Goal: Information Seeking & Learning: Find specific fact

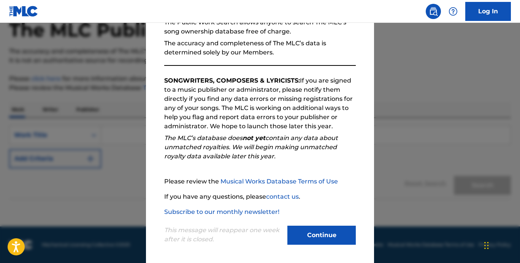
scroll to position [85, 0]
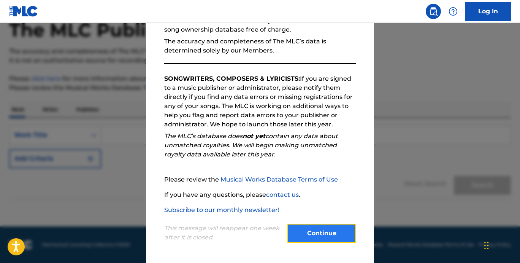
click at [322, 240] on button "Continue" at bounding box center [321, 233] width 68 height 19
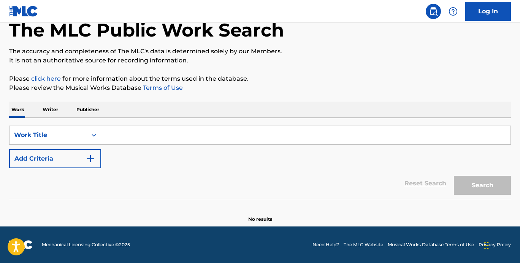
click at [172, 135] on input "Search Form" at bounding box center [306, 135] width 410 height 18
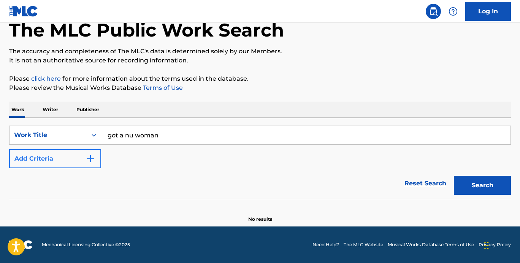
type input "got a nu woman"
click at [65, 159] on button "Add Criteria" at bounding box center [55, 158] width 92 height 19
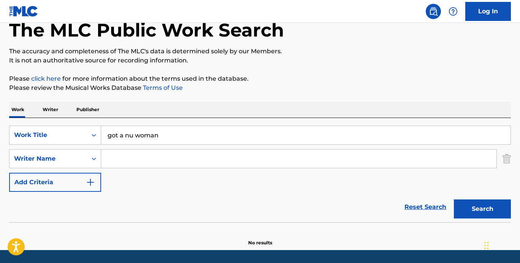
click at [140, 158] on input "Search Form" at bounding box center [298, 158] width 395 height 18
type input "[PERSON_NAME]"
click at [454, 199] on button "Search" at bounding box center [482, 208] width 57 height 19
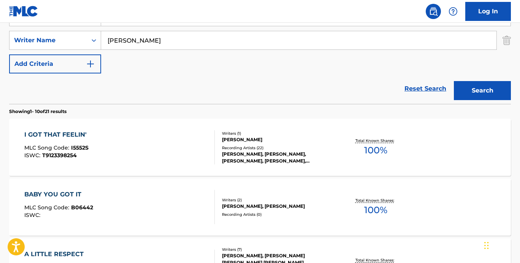
scroll to position [160, 0]
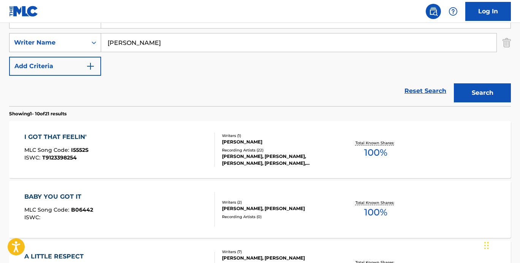
drag, startPoint x: 177, startPoint y: 43, endPoint x: 80, endPoint y: 43, distance: 96.6
click at [80, 43] on div "SearchWithCriteria4e4c28d4-c3cc-49c4-a0c7-bb0bc814d1fe Writer Name [PERSON_NAME]" at bounding box center [260, 42] width 502 height 19
type input "[PERSON_NAME]"
click at [454, 83] on button "Search" at bounding box center [482, 92] width 57 height 19
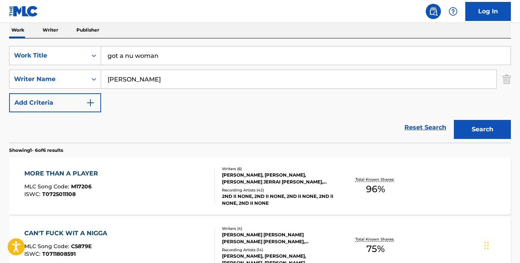
scroll to position [124, 0]
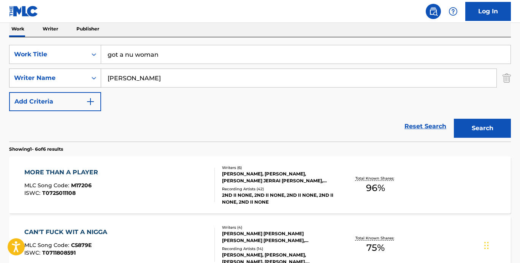
click at [73, 77] on div "Writer Name" at bounding box center [48, 77] width 68 height 9
click at [151, 107] on div "SearchWithCriteria853bfaf4-c277-4165-bc82-6e966cbe8dec Work Title got a nu woma…" at bounding box center [260, 78] width 502 height 66
drag, startPoint x: 170, startPoint y: 78, endPoint x: 95, endPoint y: 66, distance: 75.4
click at [95, 66] on div "SearchWithCriteria853bfaf4-c277-4165-bc82-6e966cbe8dec Work Title got a nu woma…" at bounding box center [260, 78] width 502 height 66
type input "[PERSON_NAME]"
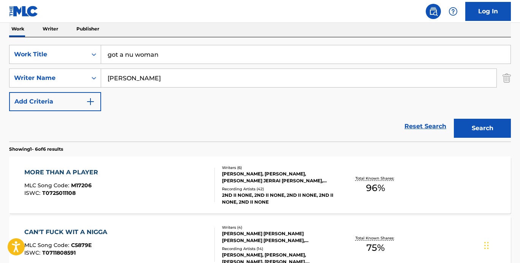
click at [454, 119] on button "Search" at bounding box center [482, 128] width 57 height 19
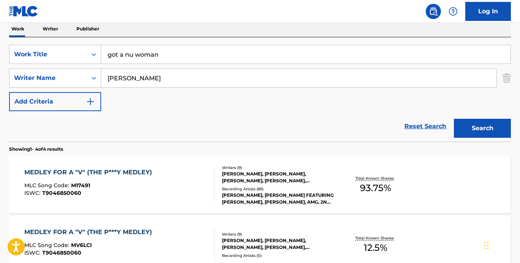
drag, startPoint x: 156, startPoint y: 87, endPoint x: 86, endPoint y: 68, distance: 72.0
click at [86, 68] on div "SearchWithCriteria853bfaf4-c277-4165-bc82-6e966cbe8dec Work Title got a nu woma…" at bounding box center [260, 78] width 502 height 66
type input "[PERSON_NAME]"
click at [454, 119] on button "Search" at bounding box center [482, 128] width 57 height 19
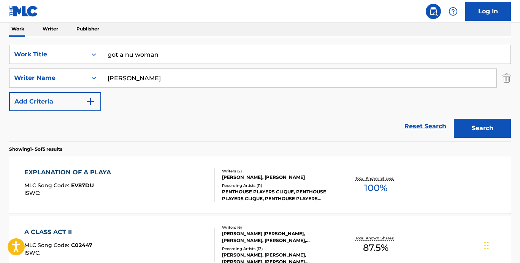
drag, startPoint x: 154, startPoint y: 81, endPoint x: 76, endPoint y: 67, distance: 79.3
click at [76, 67] on div "SearchWithCriteria853bfaf4-c277-4165-bc82-6e966cbe8dec Work Title got a nu woma…" at bounding box center [260, 78] width 502 height 66
type input "[PERSON_NAME]"
click at [454, 119] on button "Search" at bounding box center [482, 128] width 57 height 19
